Goal: Task Accomplishment & Management: Complete application form

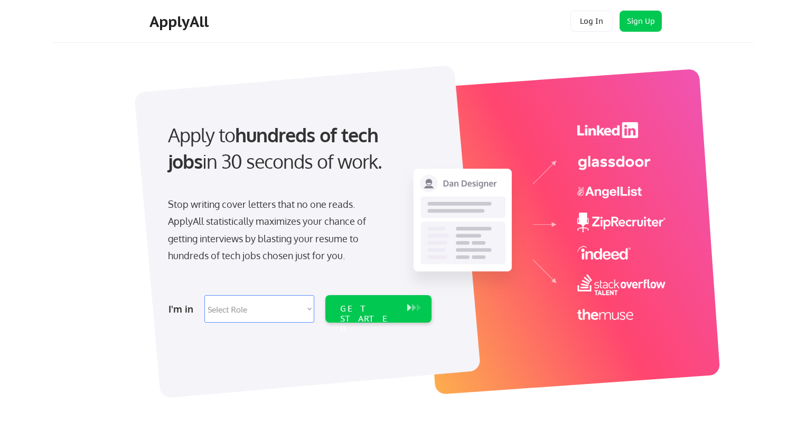
click at [282, 307] on select "Select Role Software Engineering Product Management Customer Success Sales UI/U…" at bounding box center [259, 308] width 110 height 27
select select ""sales0""
click at [204, 295] on select "Select Role Software Engineering Product Management Customer Success Sales UI/U…" at bounding box center [259, 308] width 110 height 27
select select ""sales0""
click at [262, 315] on select "Select Role Software Engineering Product Management Customer Success Sales UI/U…" at bounding box center [259, 308] width 110 height 27
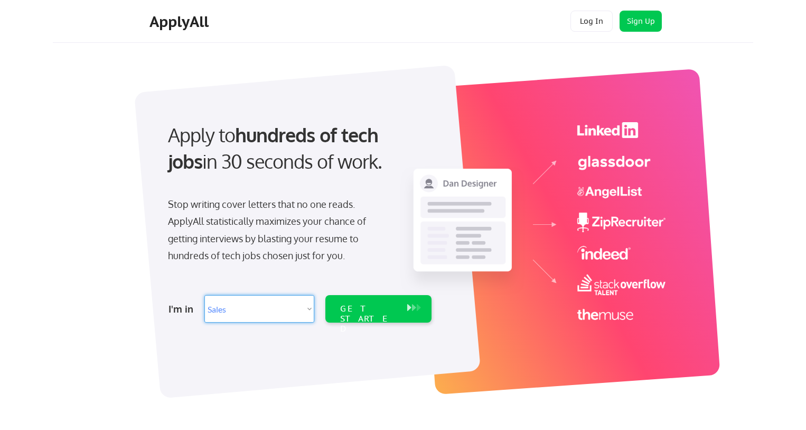
click at [204, 295] on select "Select Role Software Engineering Product Management Customer Success Sales UI/U…" at bounding box center [259, 308] width 110 height 27
click at [380, 308] on div "GET STARTED" at bounding box center [368, 318] width 57 height 31
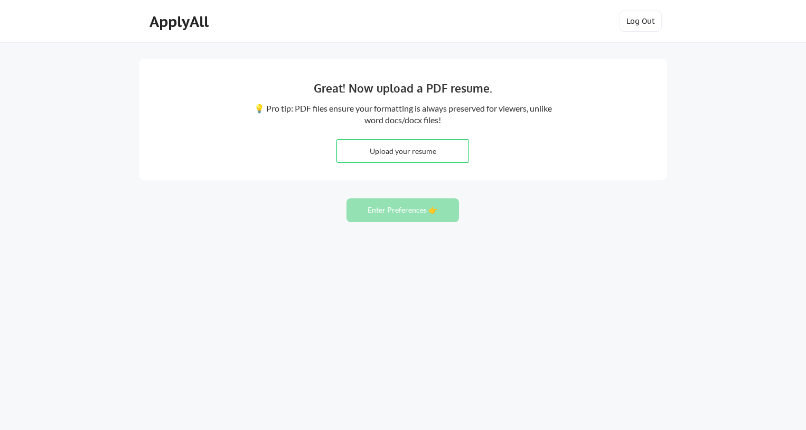
click at [378, 147] on input "file" at bounding box center [403, 150] width 132 height 23
click at [391, 147] on input "file" at bounding box center [403, 150] width 132 height 23
type input "C:\fakepath\[PERSON_NAME].pdf"
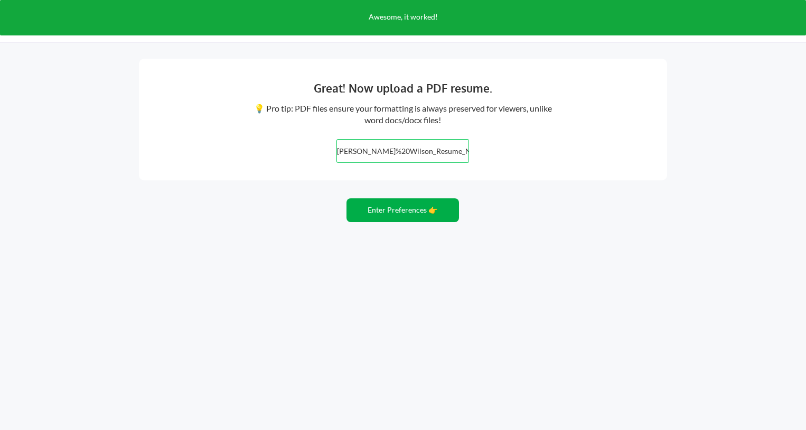
click at [397, 208] on button "Enter Preferences 👉" at bounding box center [403, 210] width 113 height 24
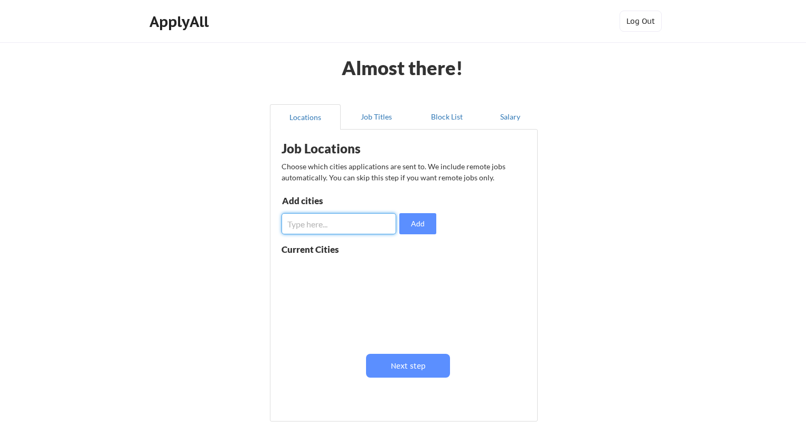
click at [335, 226] on input "input" at bounding box center [339, 223] width 115 height 21
type input "[GEOGRAPHIC_DATA]"
click at [416, 219] on button "Add" at bounding box center [417, 223] width 37 height 21
click at [376, 118] on button "Job Titles" at bounding box center [376, 116] width 71 height 25
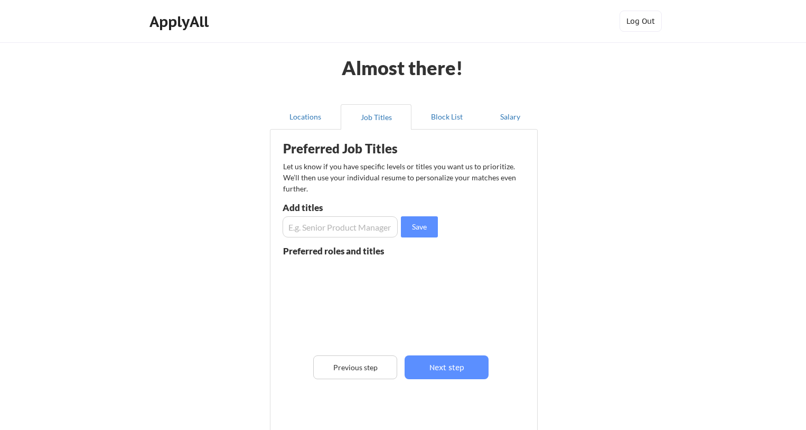
click at [346, 231] on input "input" at bounding box center [340, 226] width 115 height 21
type input "P"
type input "Director of partnerships"
